Goal: Find specific page/section: Find specific page/section

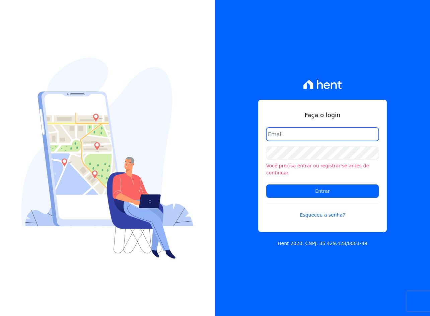
click at [336, 141] on input "email" at bounding box center [322, 134] width 112 height 13
type input "crveiga1981@gmail.com"
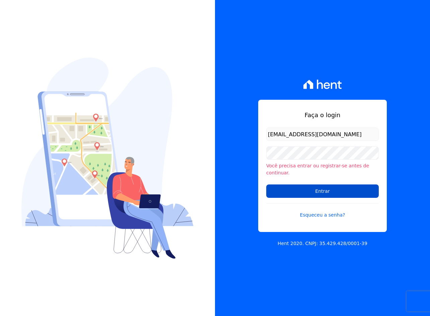
click at [318, 189] on input "Entrar" at bounding box center [322, 190] width 112 height 13
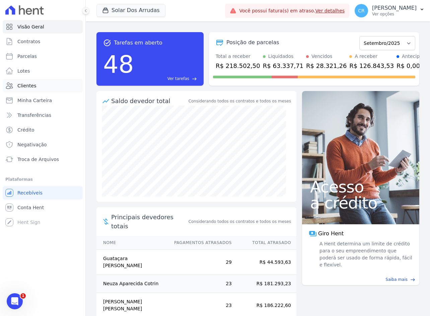
drag, startPoint x: 28, startPoint y: 87, endPoint x: 34, endPoint y: 86, distance: 6.1
click at [28, 87] on span "Clientes" at bounding box center [26, 85] width 19 height 7
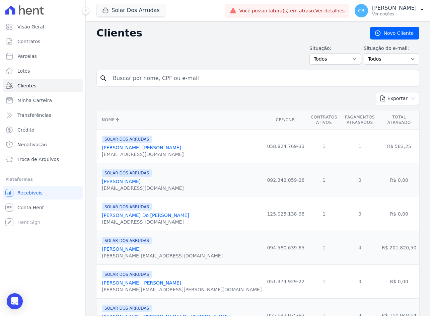
click at [142, 79] on input "search" at bounding box center [262, 78] width 307 height 13
type input "[PERSON_NAME]"
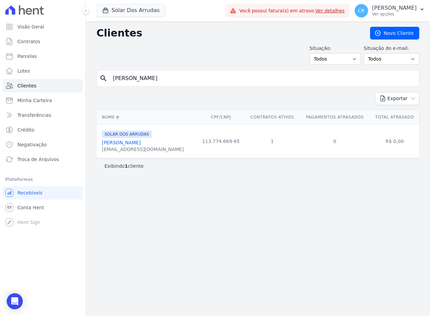
click at [134, 144] on link "[PERSON_NAME]" at bounding box center [121, 142] width 39 height 5
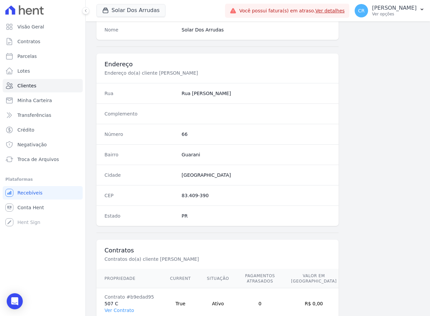
scroll to position [316, 0]
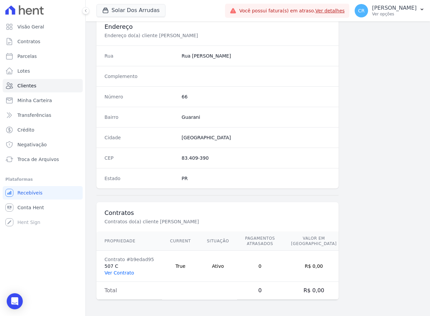
click at [128, 273] on link "Ver Contrato" at bounding box center [118, 272] width 29 height 5
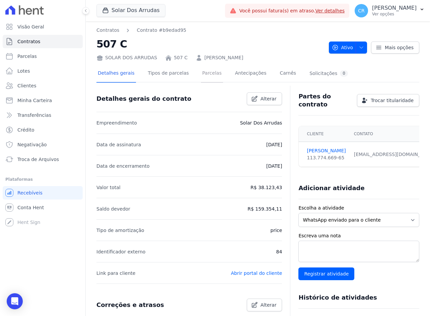
click at [206, 72] on link "Parcelas" at bounding box center [212, 74] width 22 height 18
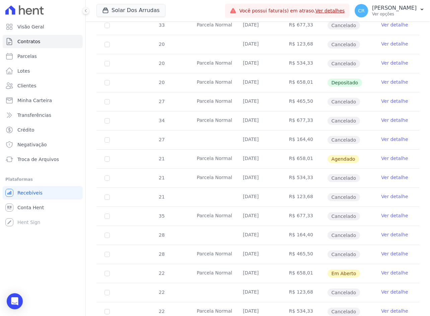
scroll to position [904, 0]
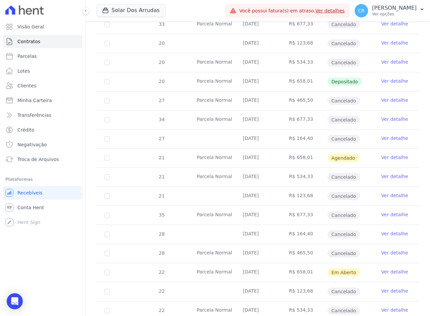
click at [390, 272] on link "Ver detalhe" at bounding box center [394, 271] width 27 height 7
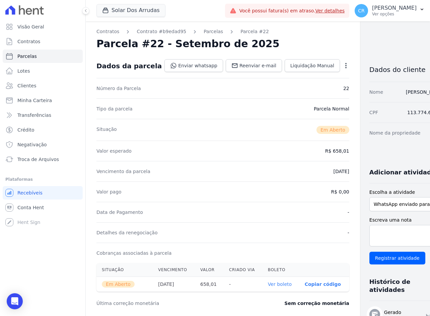
click at [306, 285] on p "Copiar código" at bounding box center [323, 284] width 36 height 5
click at [272, 285] on link "Ver boleto" at bounding box center [283, 284] width 24 height 5
